Goal: Information Seeking & Learning: Find specific page/section

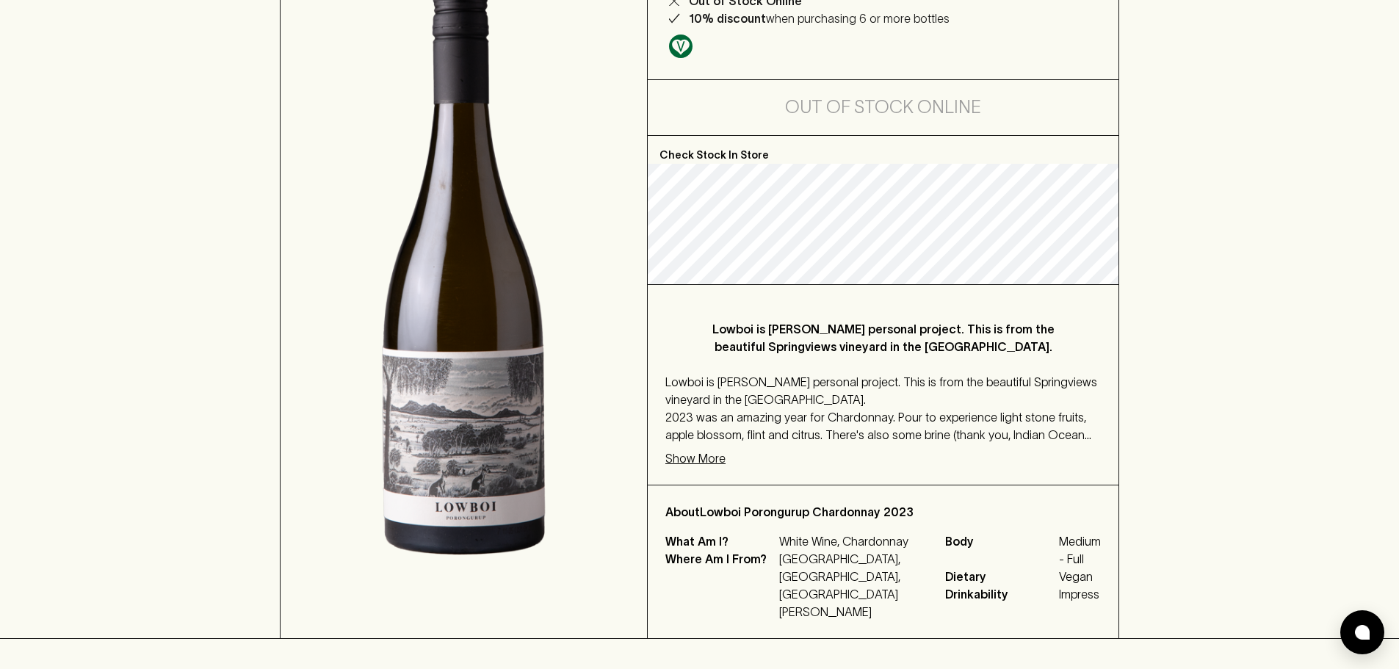
scroll to position [245, 0]
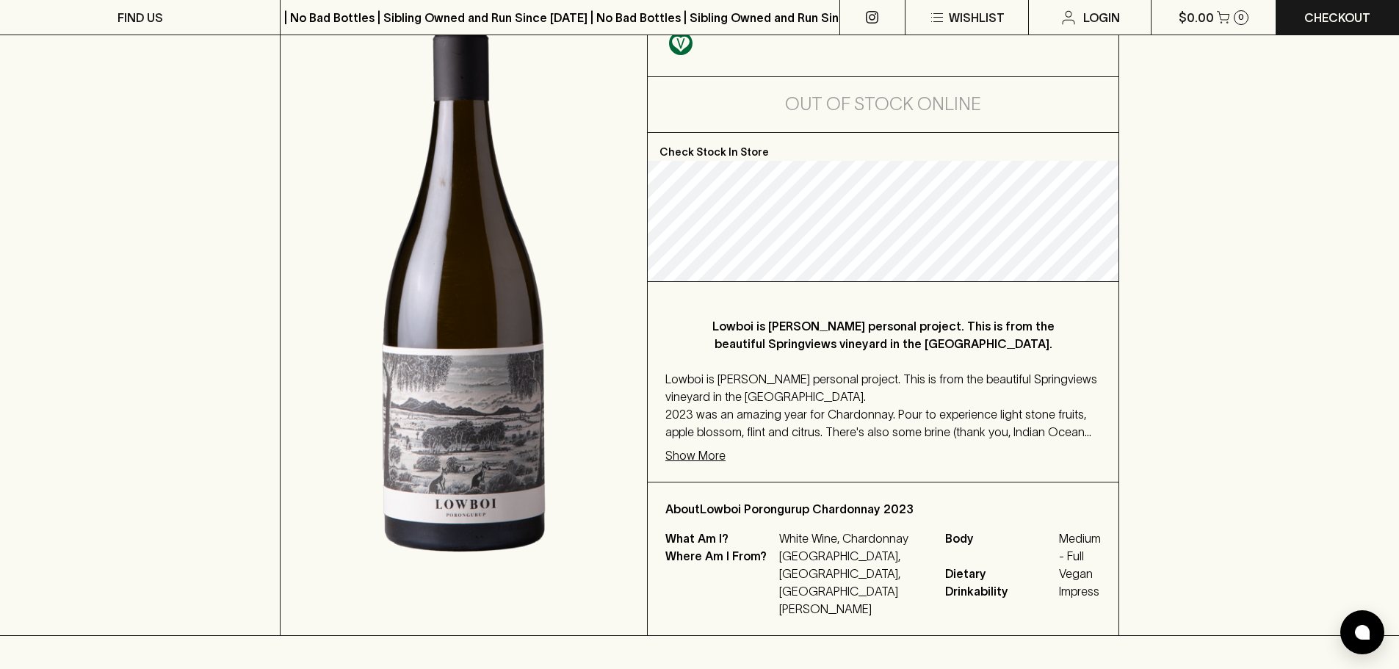
click at [714, 463] on p "Show More" at bounding box center [695, 455] width 60 height 18
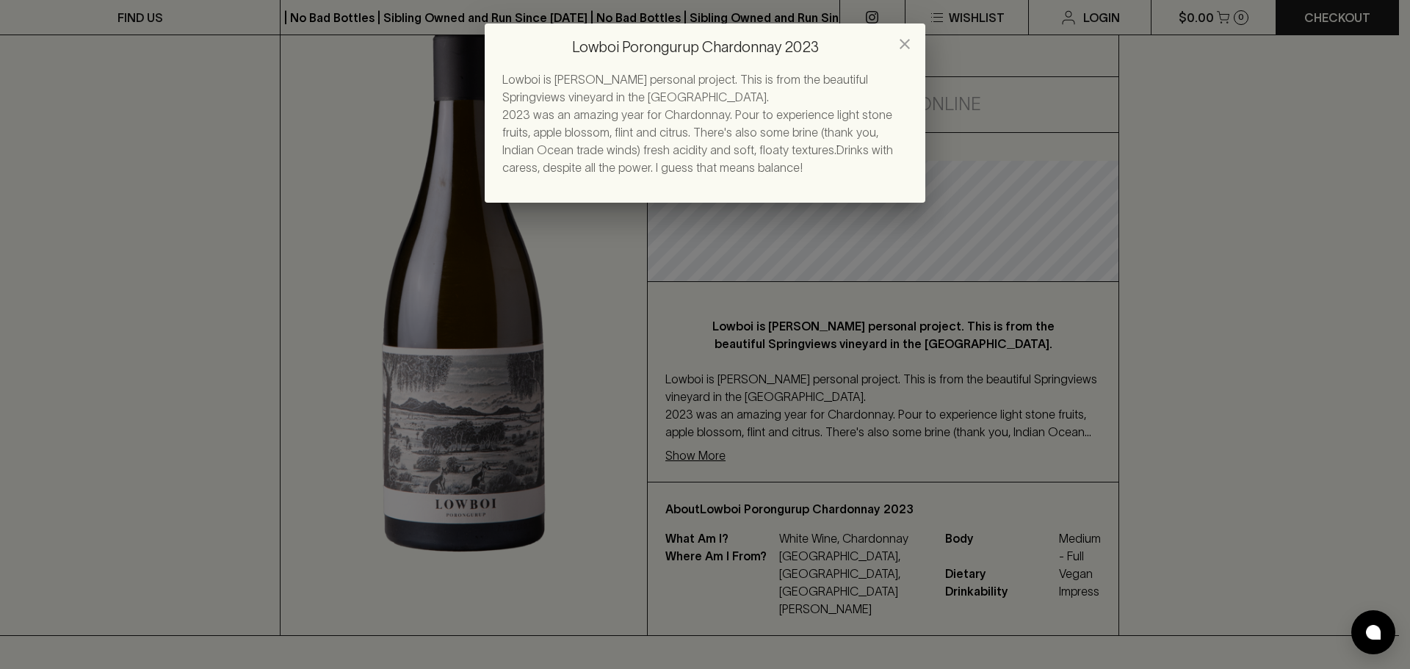
click at [914, 41] on button "close" at bounding box center [904, 43] width 29 height 29
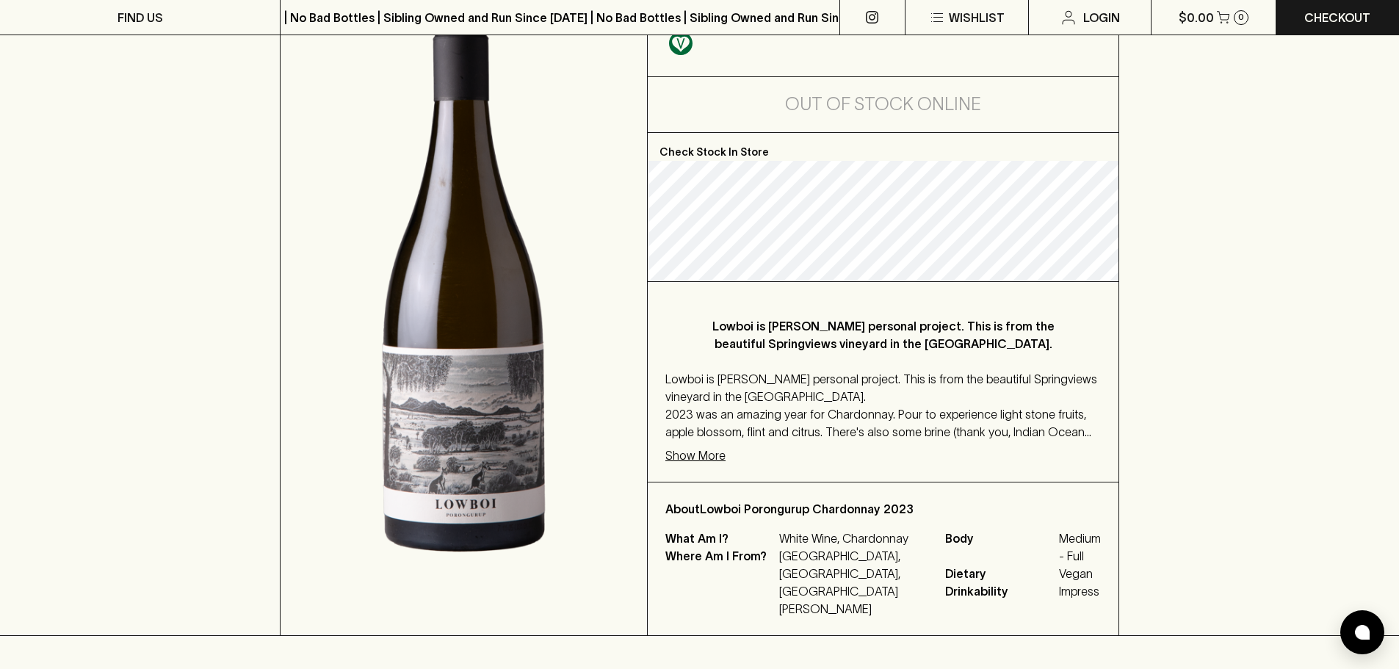
scroll to position [0, 0]
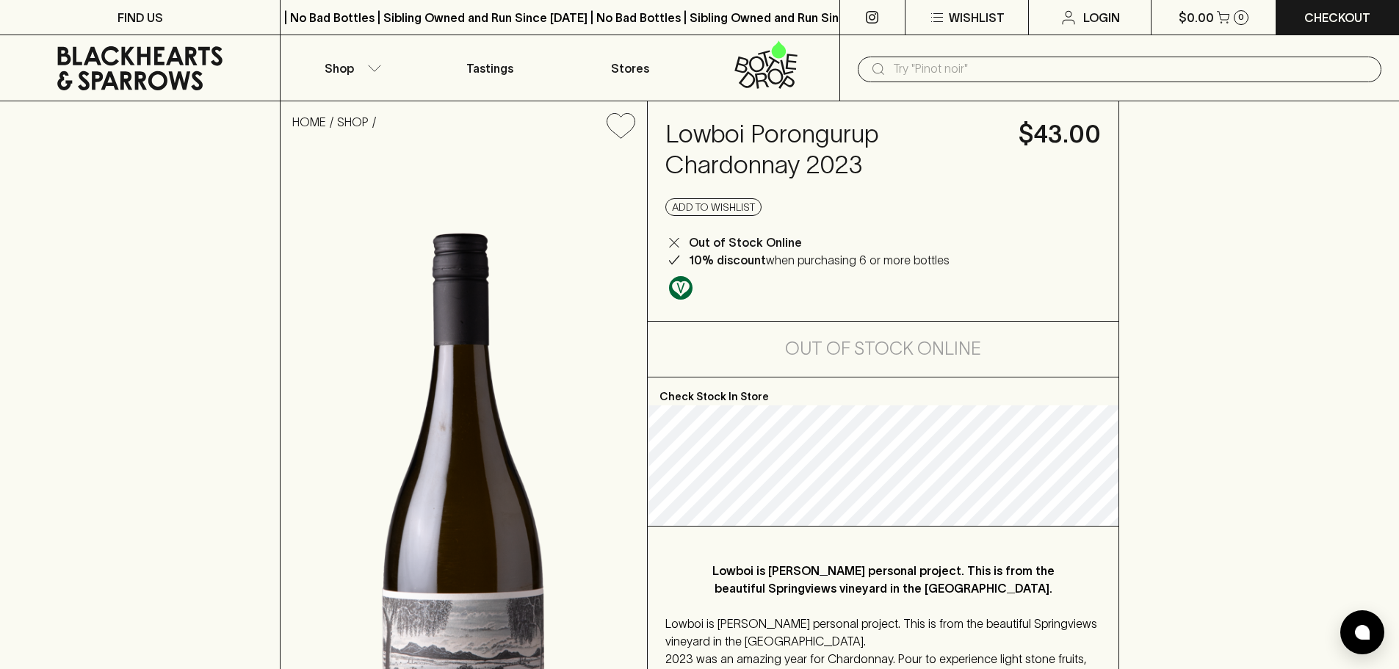
click at [955, 80] on input "text" at bounding box center [1131, 68] width 477 height 23
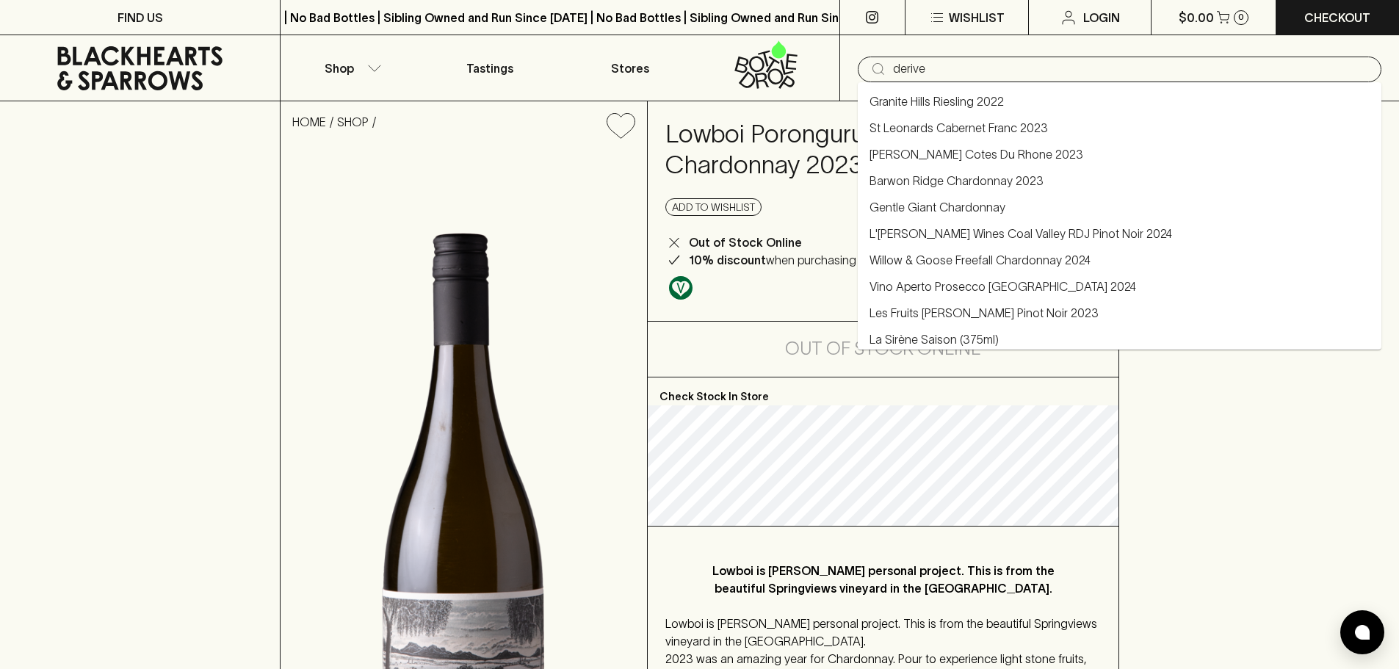
type input "derive"
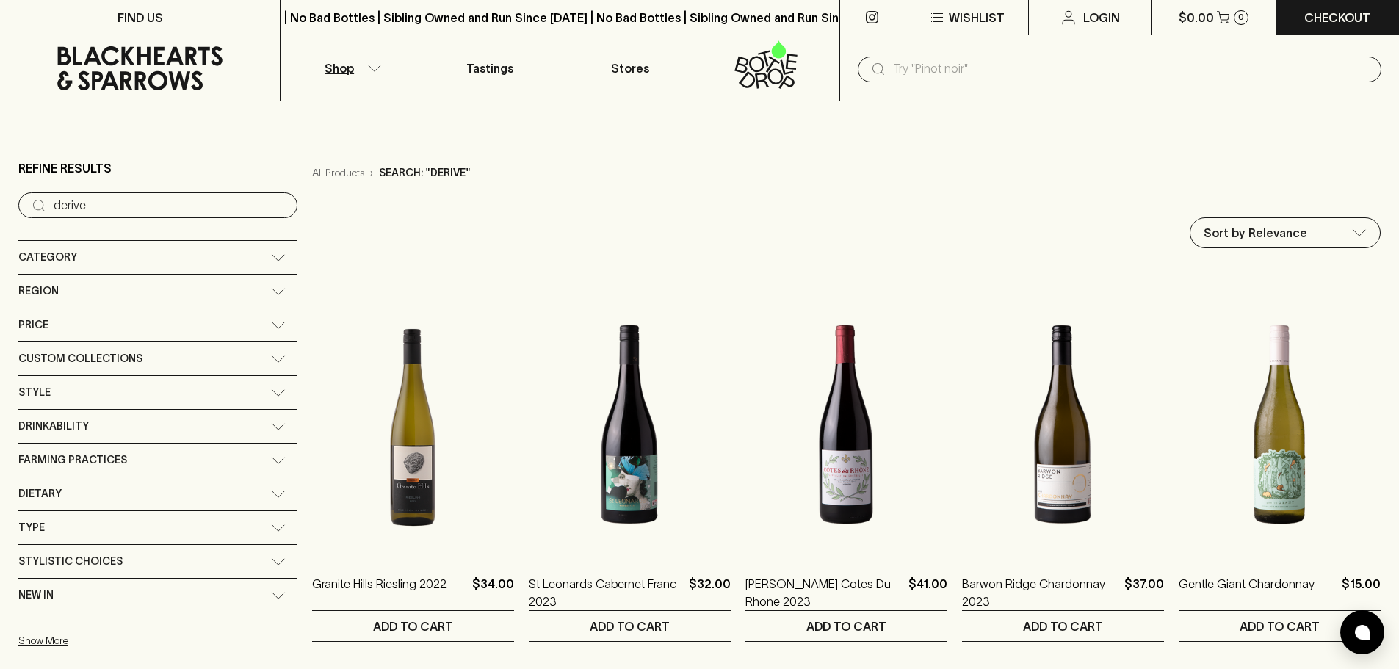
click at [1091, 76] on input "text" at bounding box center [1131, 68] width 477 height 23
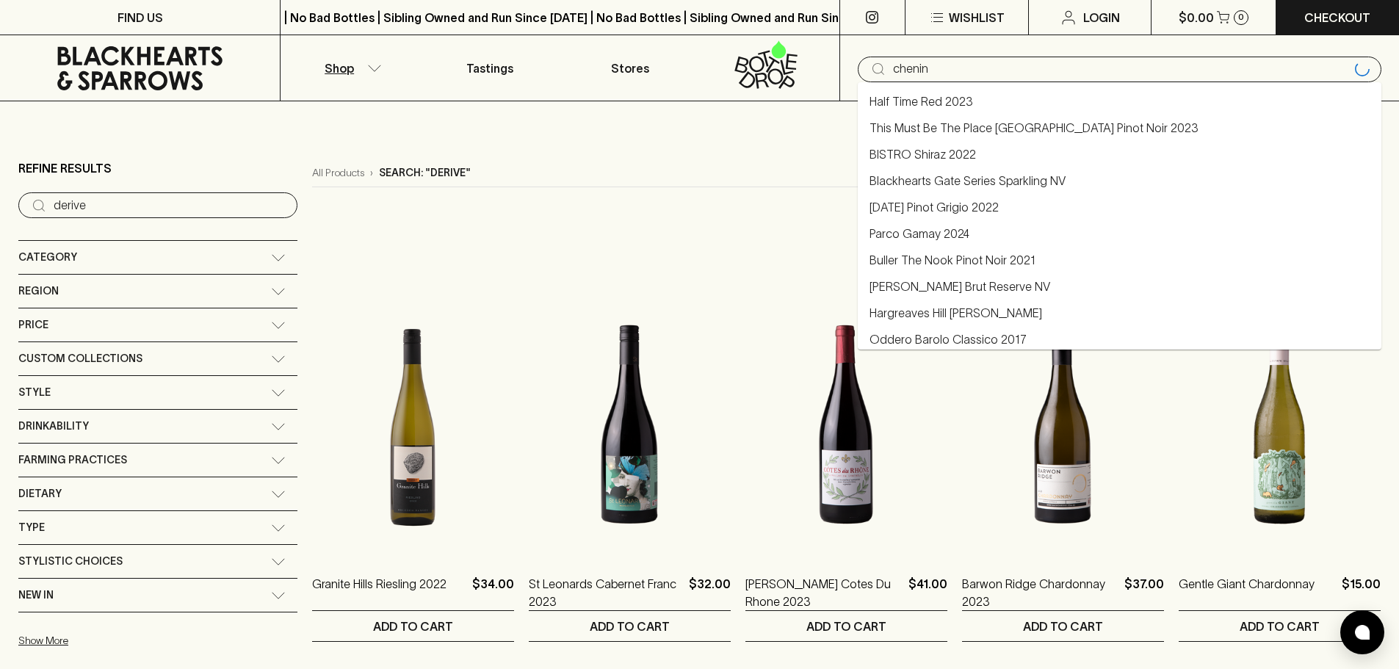
type input "chenin"
